Goal: Communication & Community: Participate in discussion

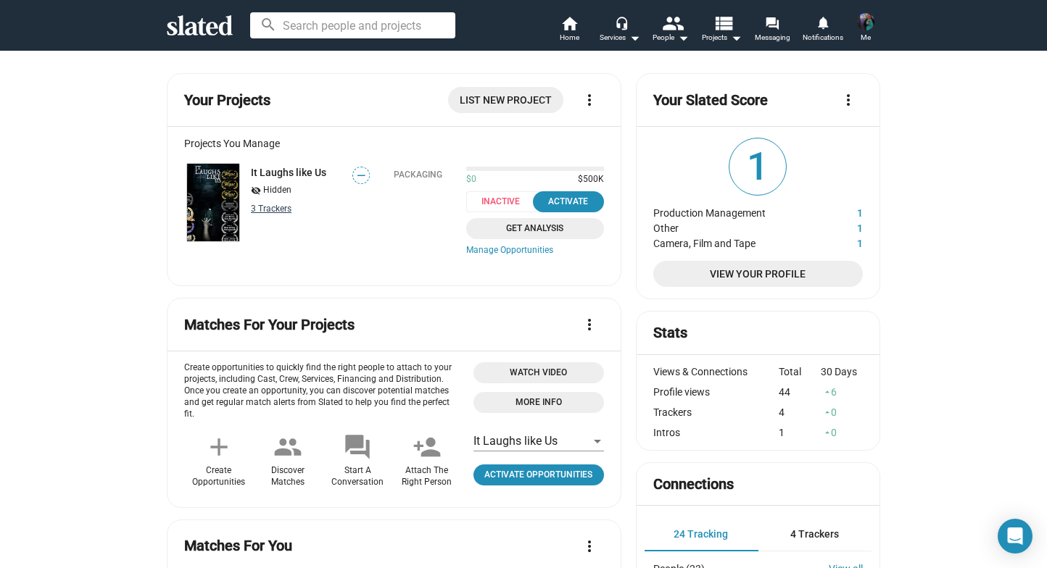
click at [283, 212] on link "3 Tracker s" at bounding box center [271, 209] width 41 height 10
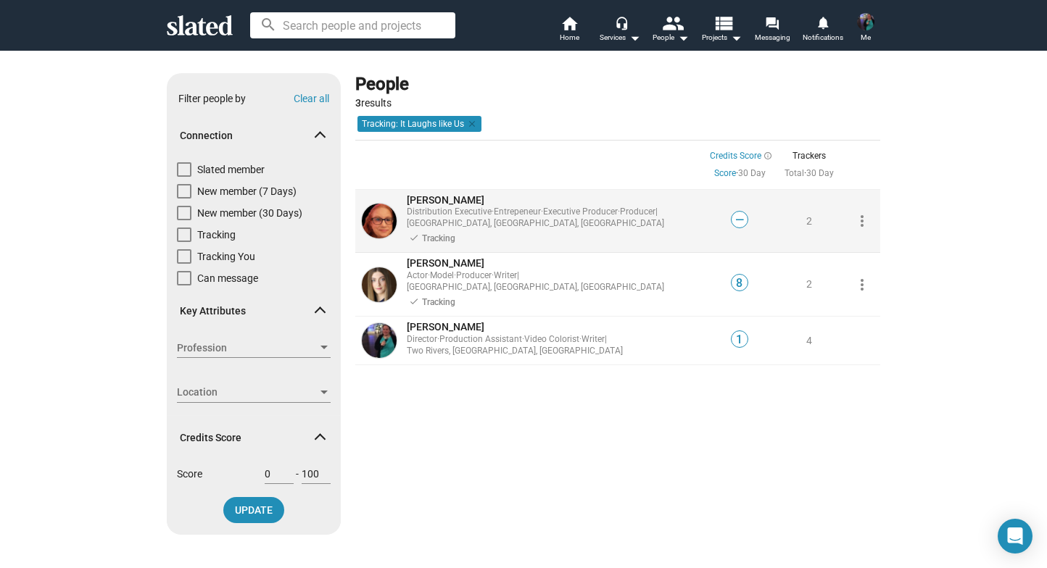
click at [447, 196] on span "[PERSON_NAME]" at bounding box center [446, 200] width 78 height 12
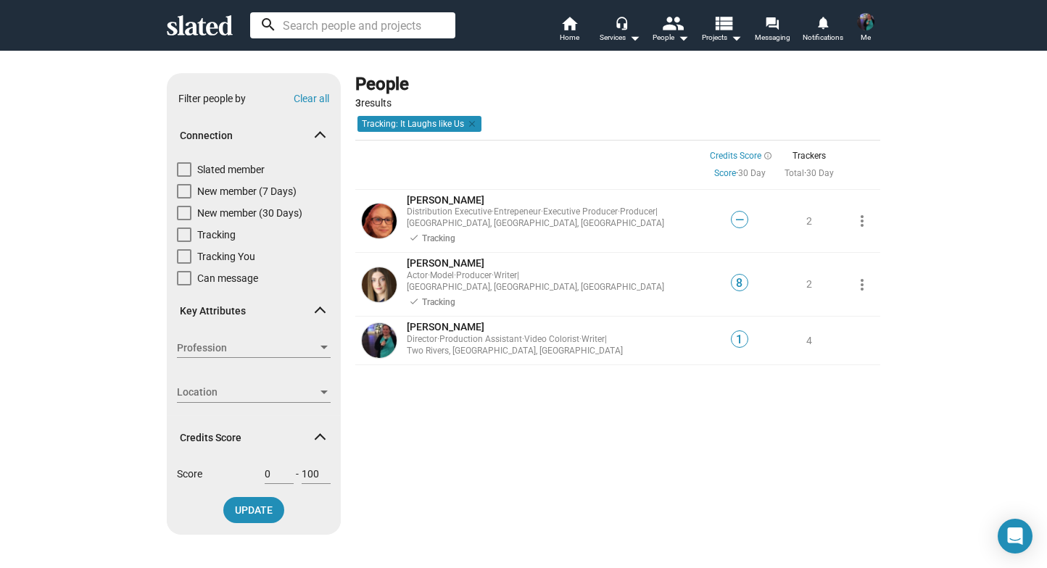
click at [331, 26] on input at bounding box center [352, 25] width 205 height 26
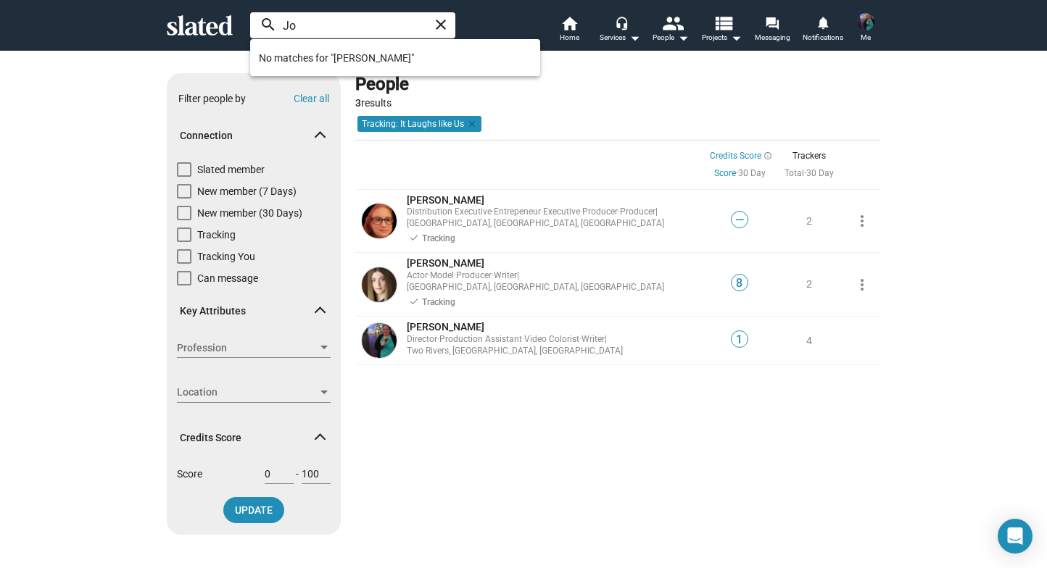
type input "J"
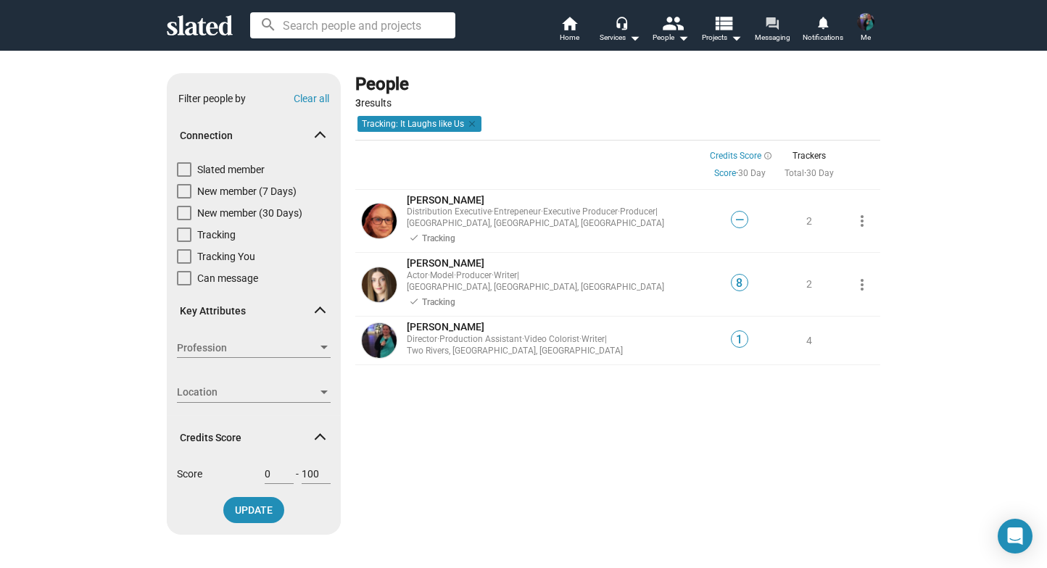
click at [784, 27] on link "forum Messaging" at bounding box center [772, 30] width 51 height 32
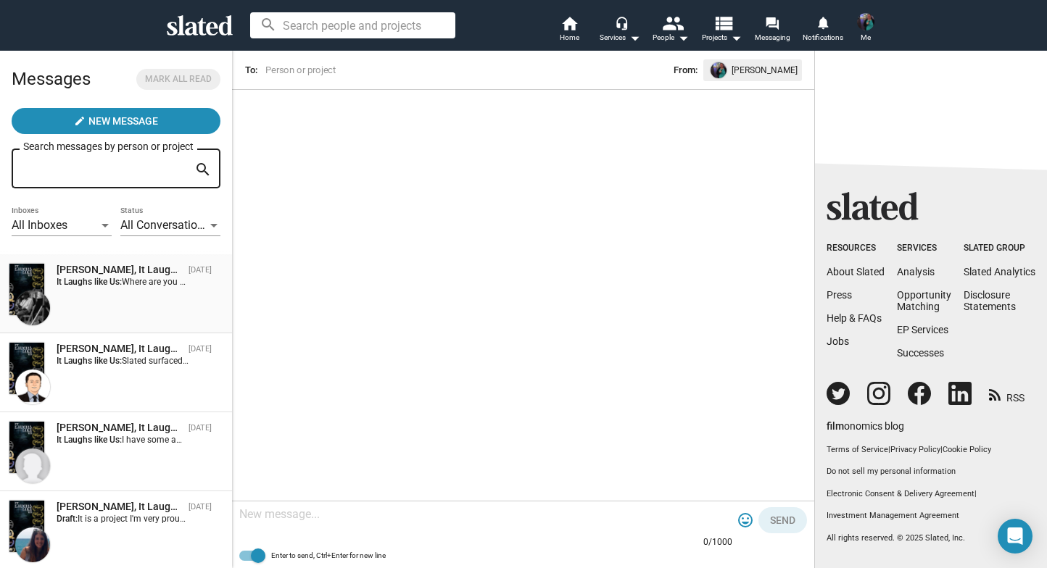
click at [152, 299] on div "[PERSON_NAME], It Laughs like Us [DATE] It Laughs like Us: Where are you at now…" at bounding box center [116, 294] width 215 height 62
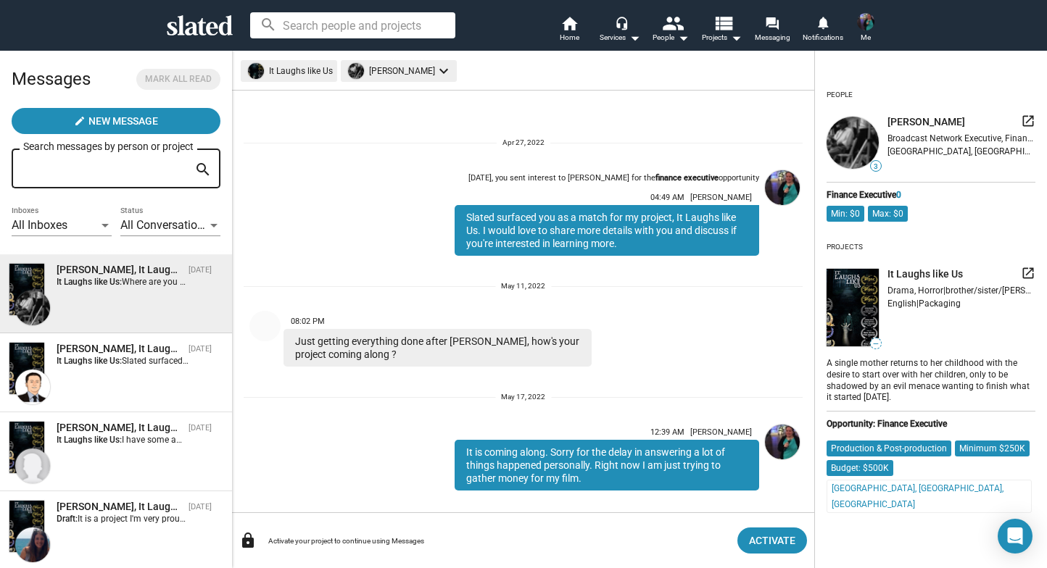
scroll to position [259, 0]
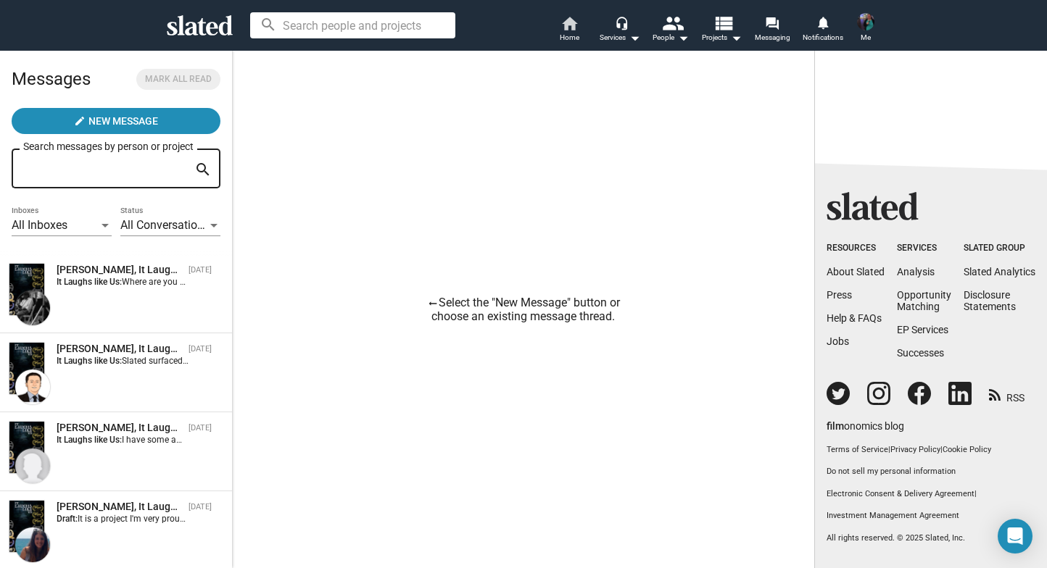
click at [565, 30] on span "Home" at bounding box center [570, 37] width 20 height 17
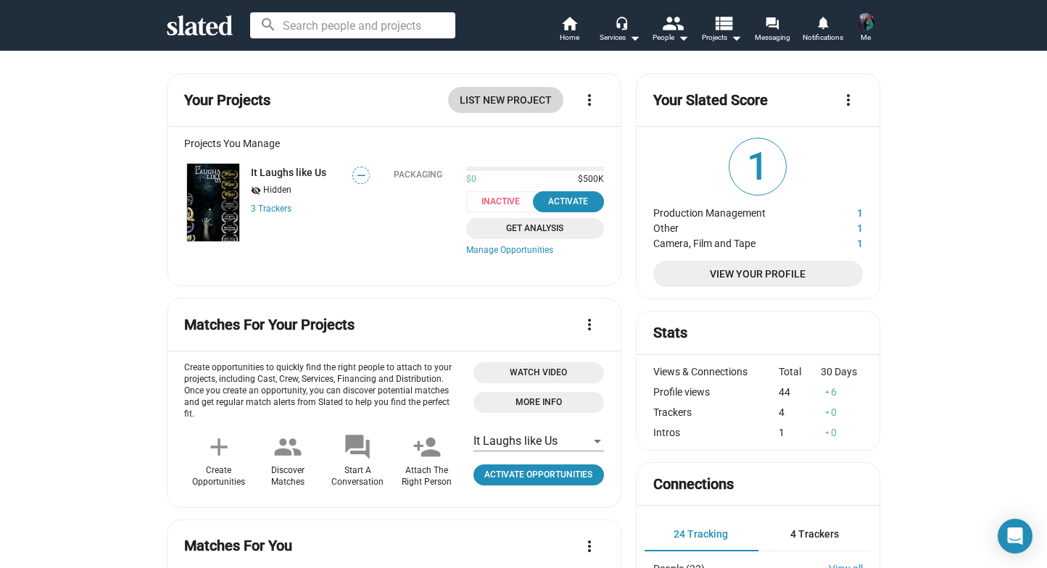
click at [516, 97] on span "List New Project" at bounding box center [506, 100] width 92 height 26
